Goal: Task Accomplishment & Management: Manage account settings

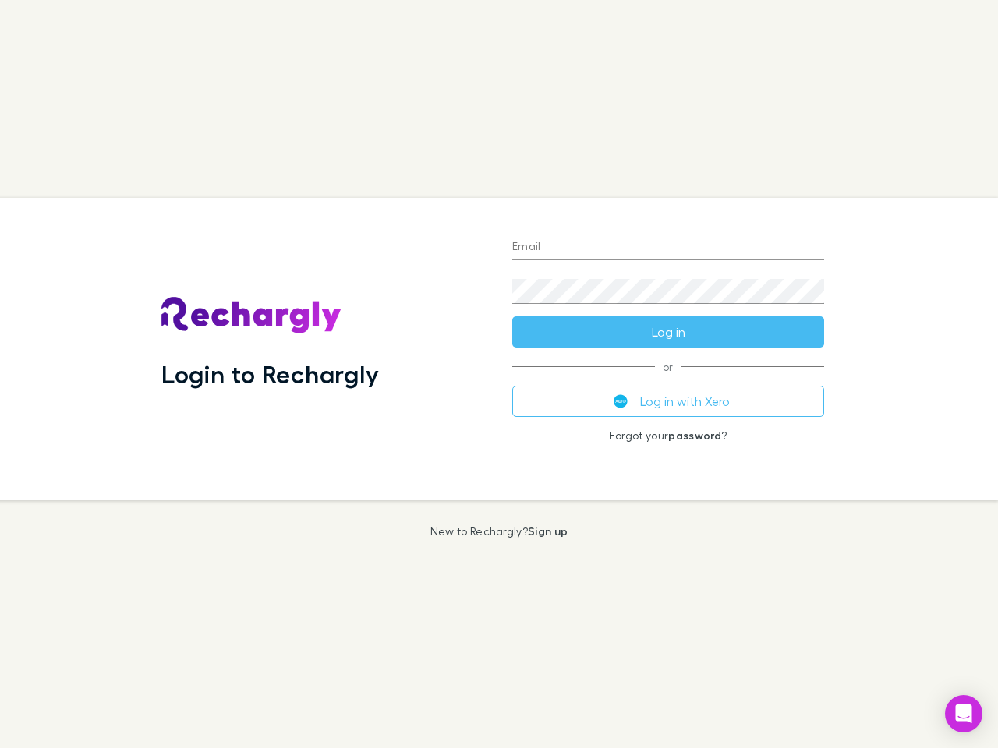
click at [499, 374] on div "Login to Rechargly" at bounding box center [324, 349] width 351 height 302
click at [668, 248] on input "Email" at bounding box center [668, 247] width 312 height 25
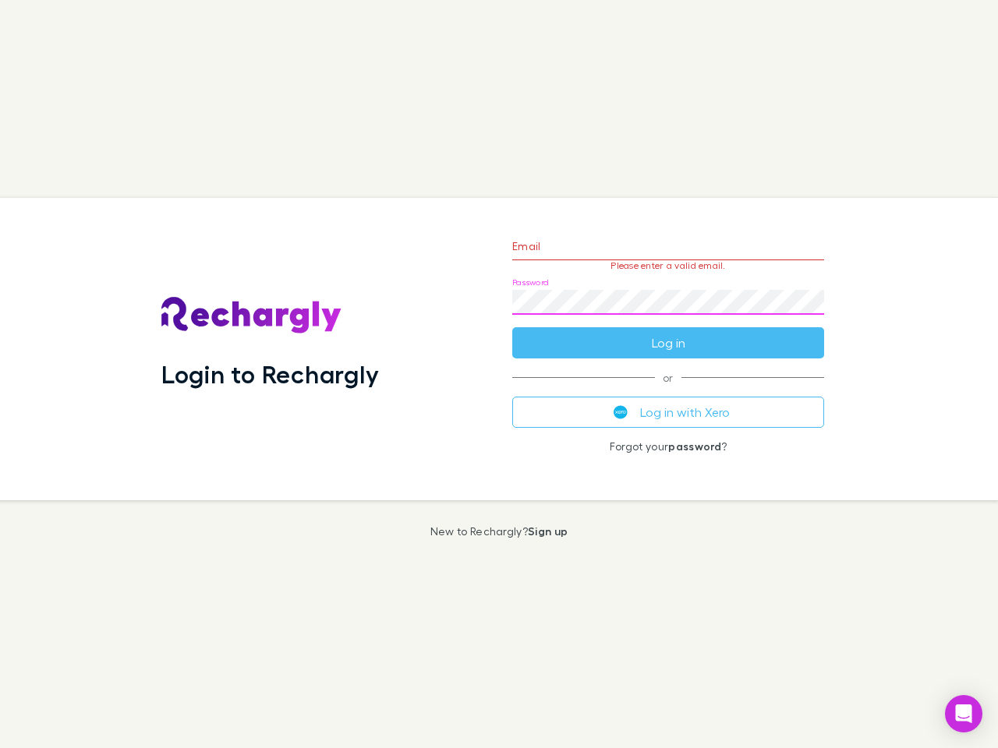
click at [668, 332] on form "Email Please enter a valid email. Password Log in" at bounding box center [668, 291] width 312 height 136
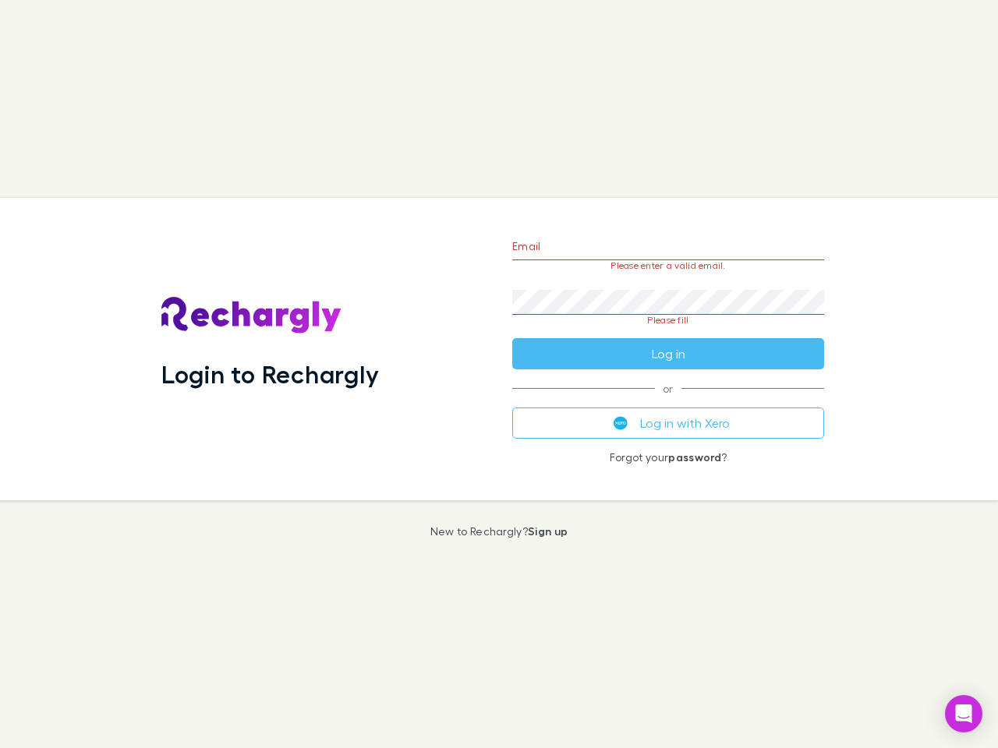
click at [668, 401] on div "Email Please enter a valid email. Password Please fill Log in or Log in with Xe…" at bounding box center [668, 349] width 337 height 302
click at [963, 714] on icon "Open Intercom Messenger" at bounding box center [963, 713] width 16 height 19
